Goal: Check status: Check status

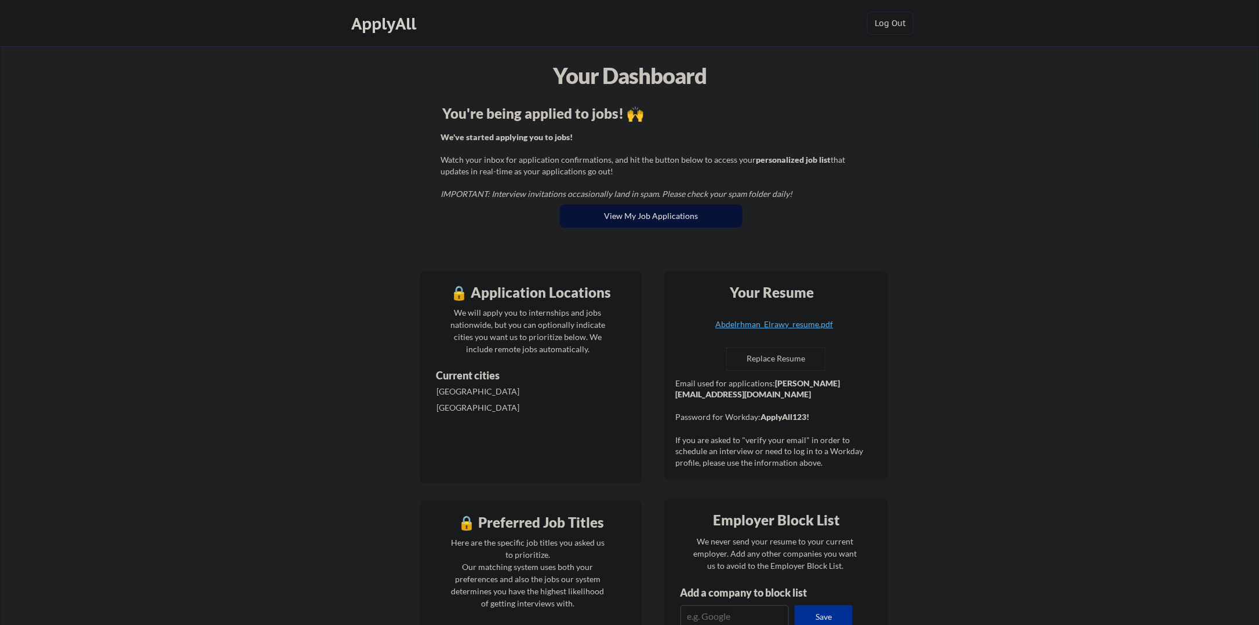
click at [633, 220] on button "View My Job Applications" at bounding box center [651, 216] width 183 height 23
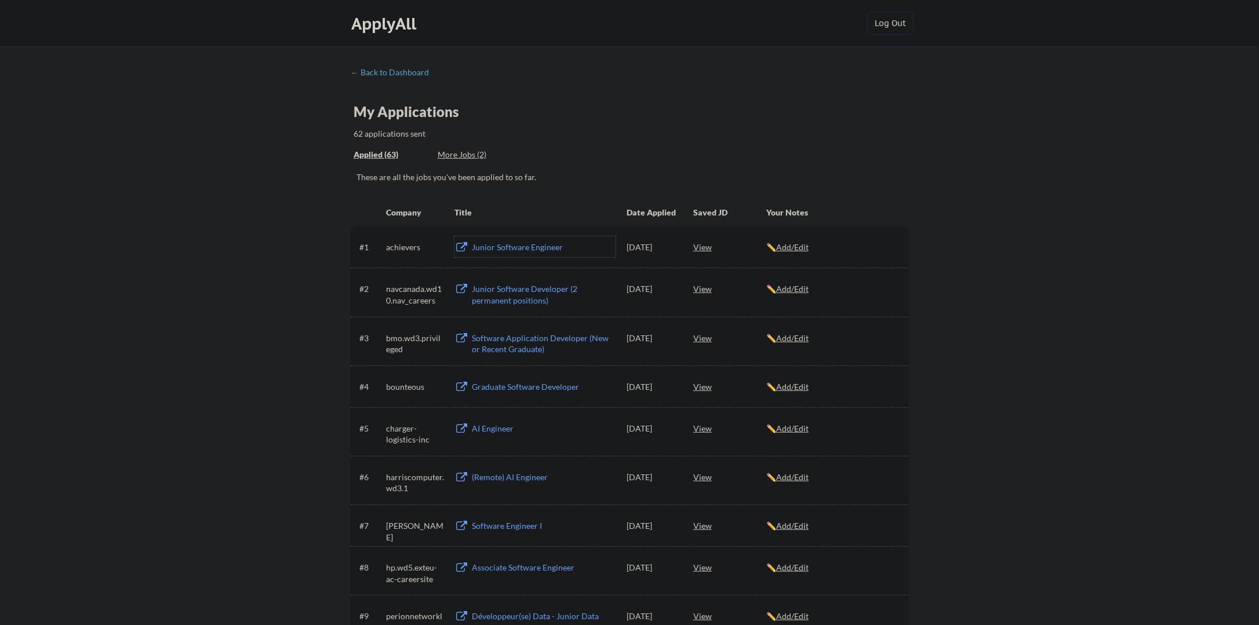
click at [495, 244] on div "Junior Software Engineer" at bounding box center [544, 248] width 144 height 12
click at [690, 245] on div "#1 achievers Junior Software Engineer Sep 27, 2025 View ✏️ Add/Edit" at bounding box center [628, 246] width 539 height 21
click at [695, 246] on div "View" at bounding box center [729, 246] width 73 height 21
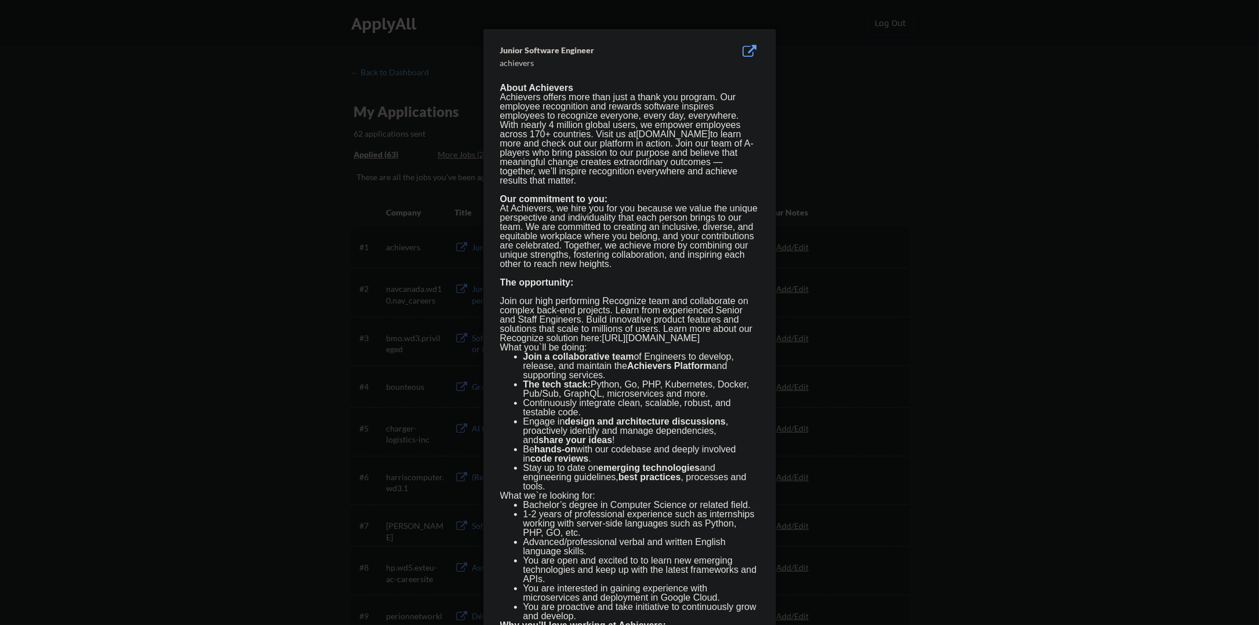
click at [828, 218] on div at bounding box center [629, 312] width 1259 height 625
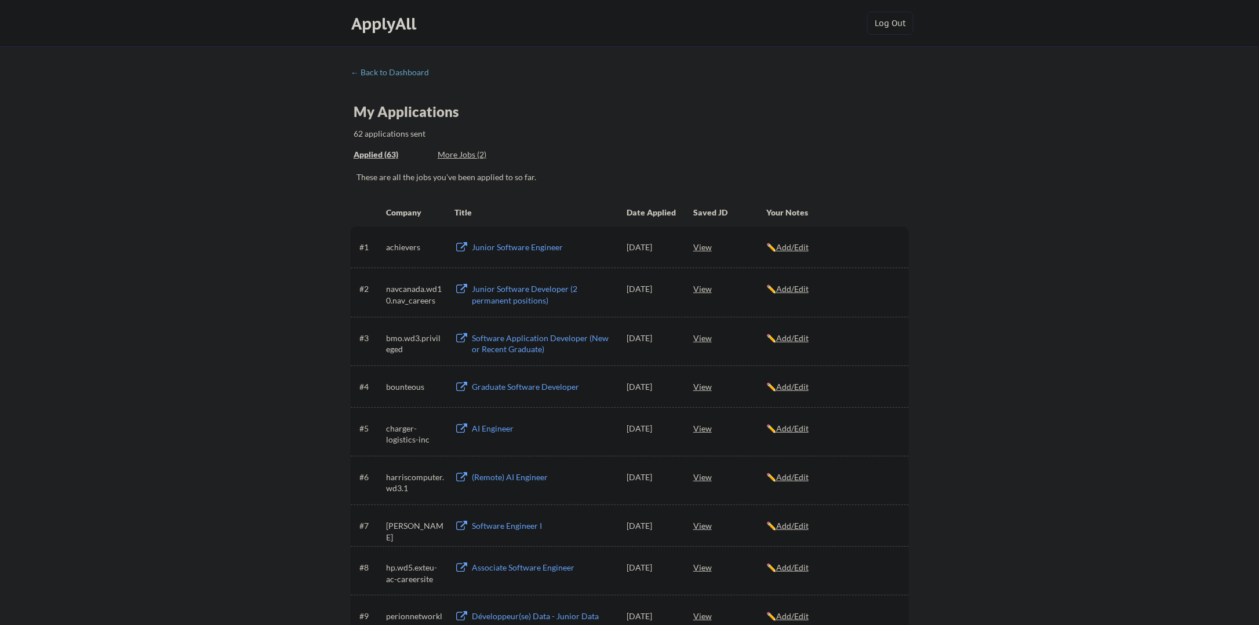
click at [800, 286] on u "Add/Edit" at bounding box center [792, 289] width 32 height 10
click at [396, 72] on div "← Back to Dashboard" at bounding box center [394, 72] width 87 height 8
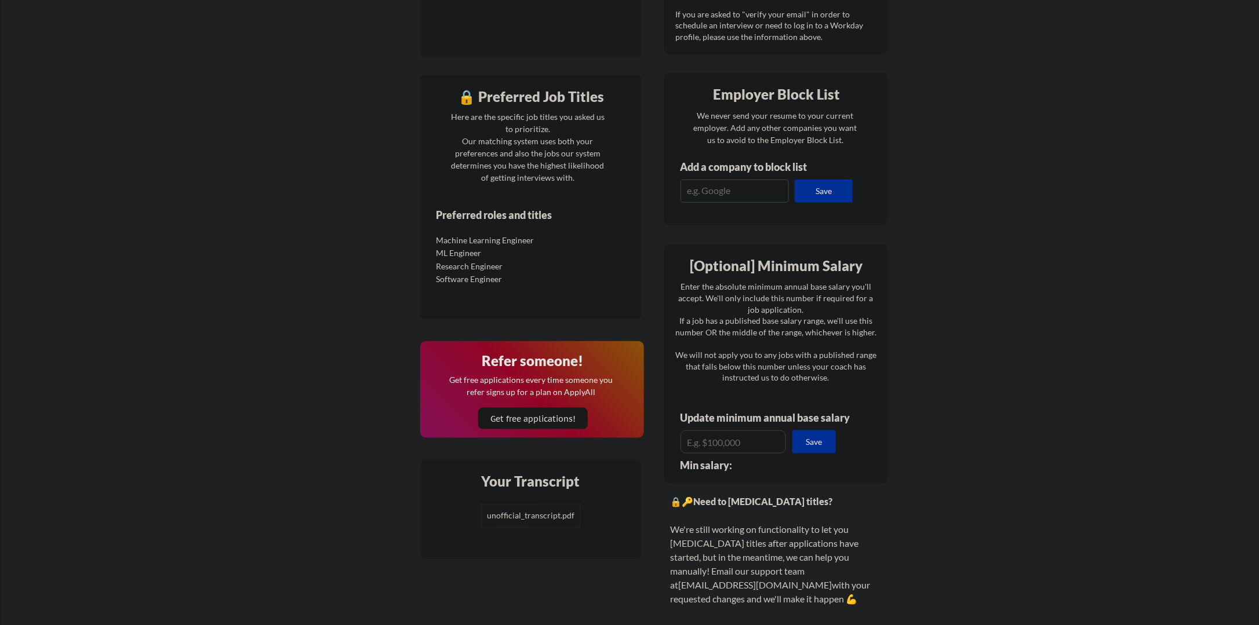
scroll to position [464, 0]
